Goal: Find specific page/section: Find specific page/section

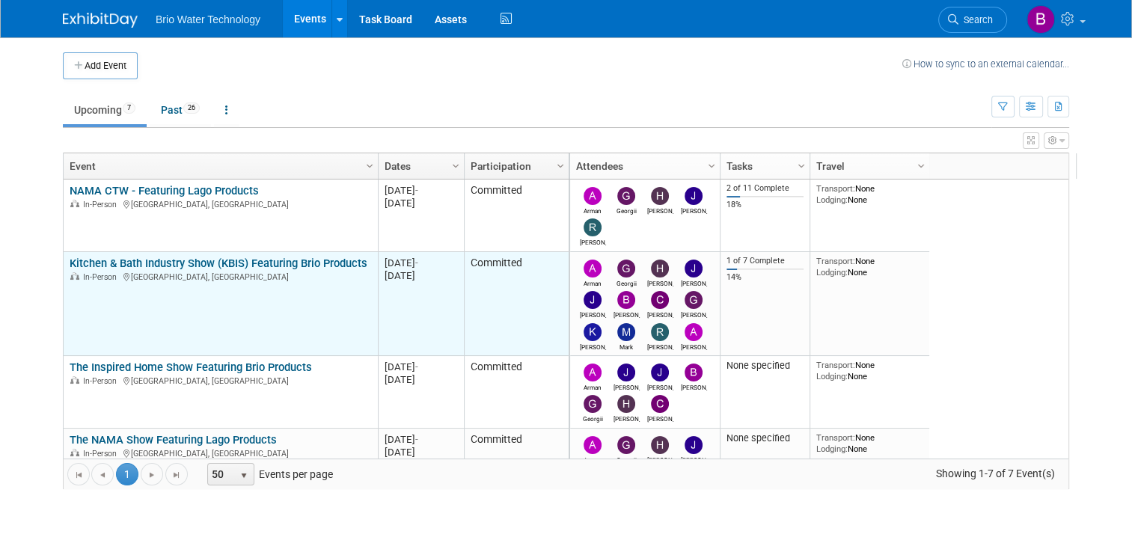
click at [189, 259] on link "Kitchen & Bath Industry Show (KBIS) Featuring Brio Products" at bounding box center [219, 263] width 298 height 13
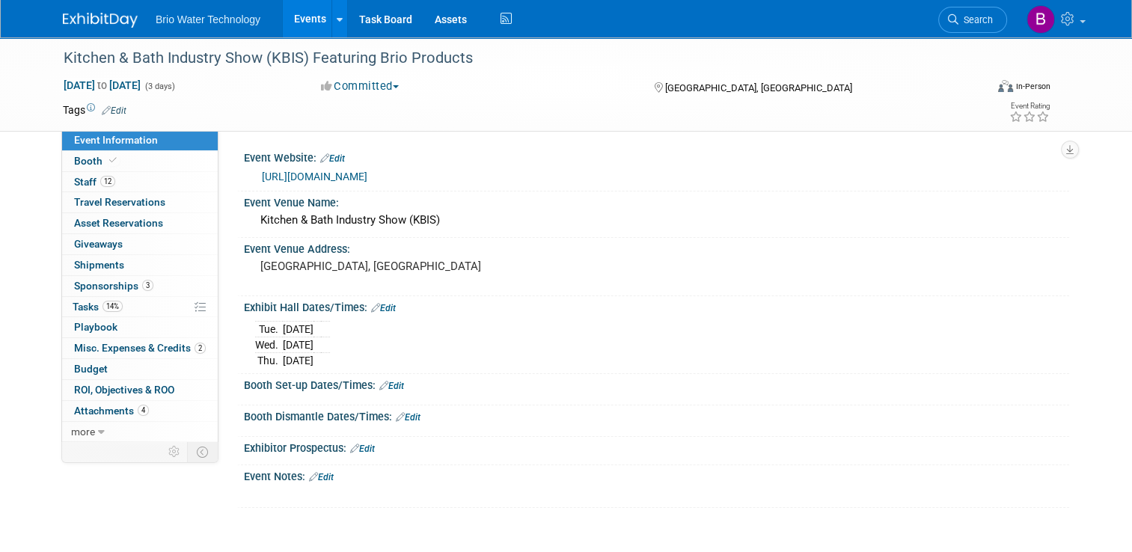
scroll to position [114, 0]
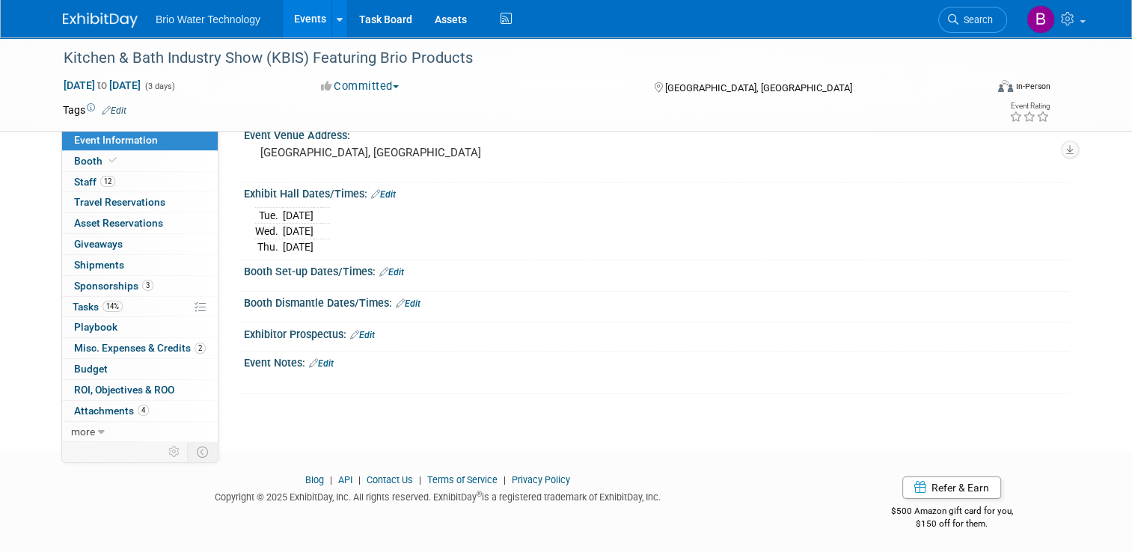
click at [706, 298] on div "Booth Dismantle Dates/Times: Edit" at bounding box center [656, 301] width 825 height 19
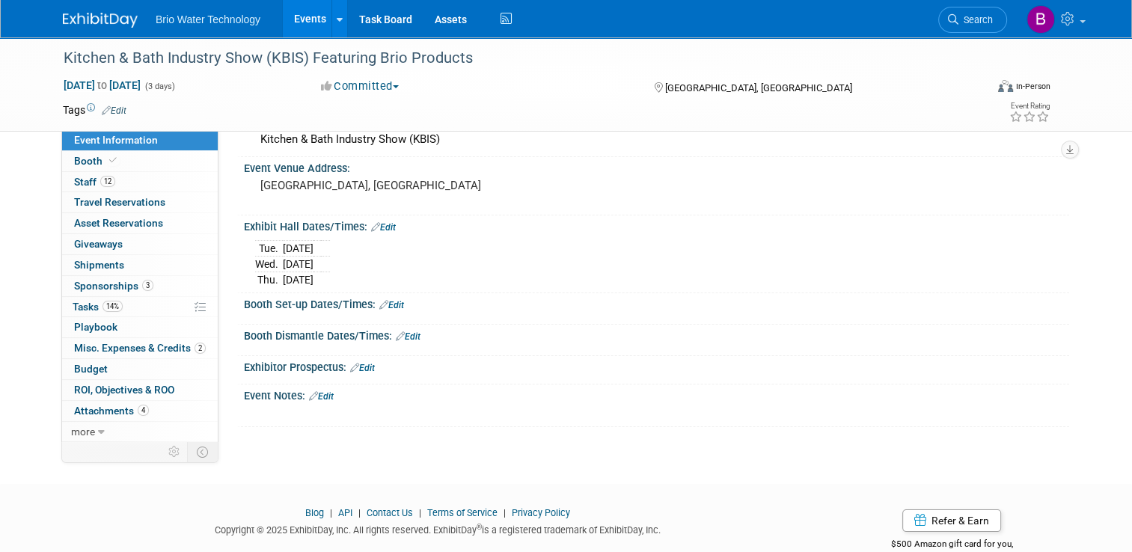
scroll to position [82, 0]
click at [302, 22] on link "Events" at bounding box center [310, 18] width 55 height 37
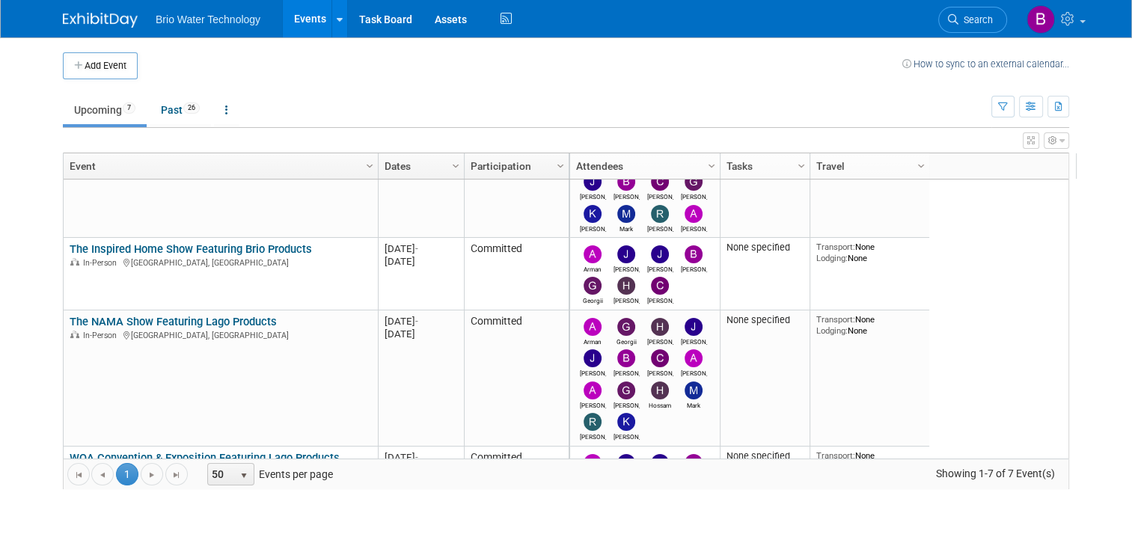
scroll to position [124, 0]
